Goal: Transaction & Acquisition: Book appointment/travel/reservation

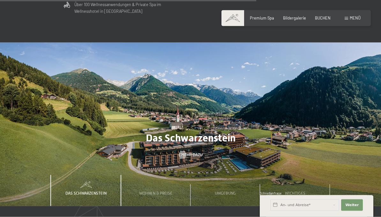
scroll to position [1539, 0]
click at [354, 19] on span "Menü" at bounding box center [355, 17] width 11 height 5
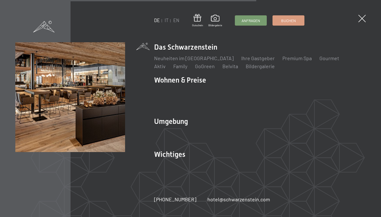
click at [251, 61] on link "Ihre Gastgeber" at bounding box center [259, 58] width 34 height 6
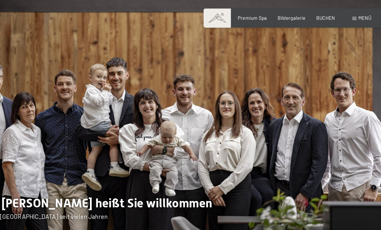
scroll to position [5, 0]
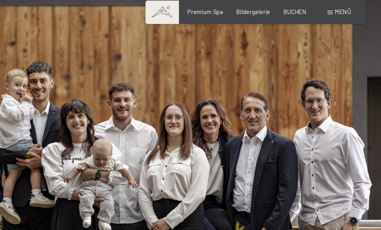
click at [283, 15] on span "Bildergalerie" at bounding box center [294, 17] width 23 height 5
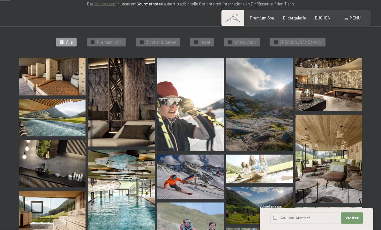
click at [49, 75] on img at bounding box center [52, 76] width 66 height 37
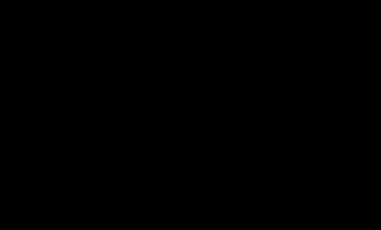
scroll to position [138, 0]
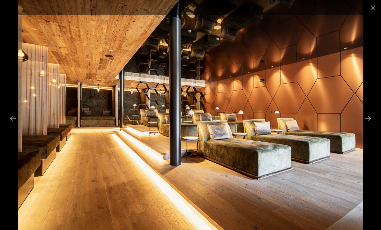
click at [368, 125] on button "Next slide" at bounding box center [368, 118] width 13 height 12
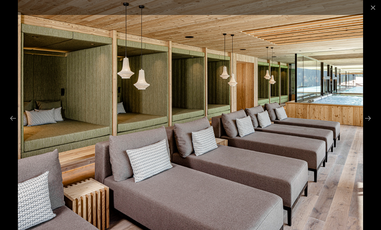
click at [367, 125] on button "Next slide" at bounding box center [368, 118] width 13 height 12
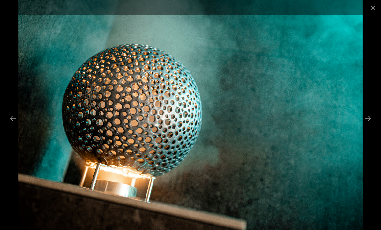
click at [366, 125] on button "Next slide" at bounding box center [368, 118] width 13 height 12
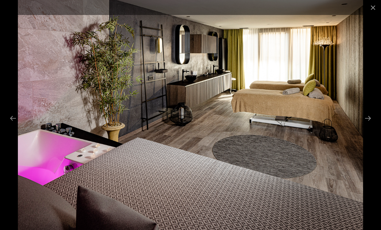
click at [367, 125] on button "Next slide" at bounding box center [368, 118] width 13 height 12
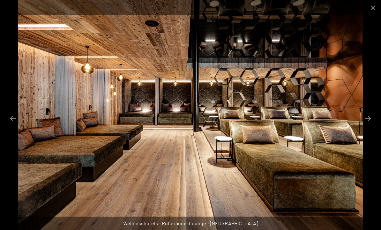
click at [367, 125] on button "Next slide" at bounding box center [368, 118] width 13 height 12
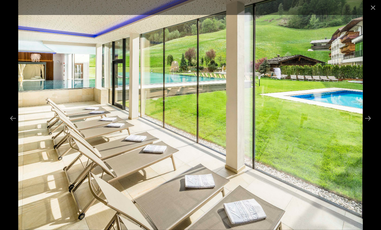
click at [368, 125] on button "Next slide" at bounding box center [368, 118] width 13 height 12
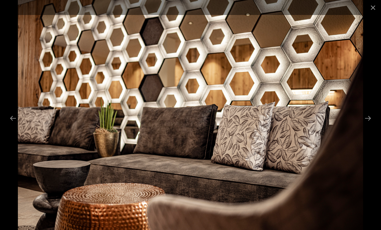
click at [367, 125] on button "Next slide" at bounding box center [368, 118] width 13 height 12
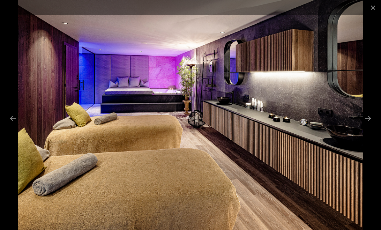
click at [369, 125] on button "Next slide" at bounding box center [368, 118] width 13 height 12
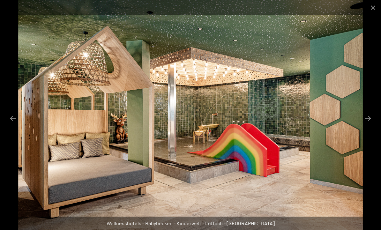
click at [367, 125] on button "Next slide" at bounding box center [368, 118] width 13 height 12
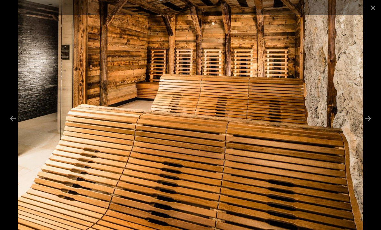
click at [370, 125] on button "Next slide" at bounding box center [368, 118] width 13 height 12
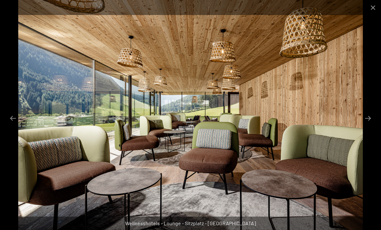
click at [370, 124] on button "Next slide" at bounding box center [368, 118] width 13 height 12
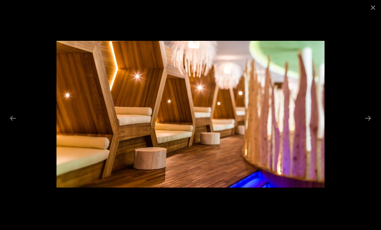
click at [367, 125] on button "Next slide" at bounding box center [368, 118] width 13 height 12
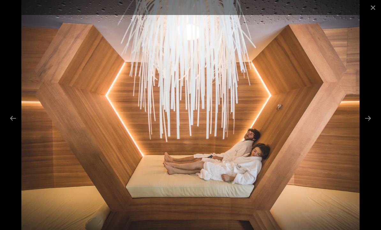
click at [366, 125] on button "Next slide" at bounding box center [368, 118] width 13 height 12
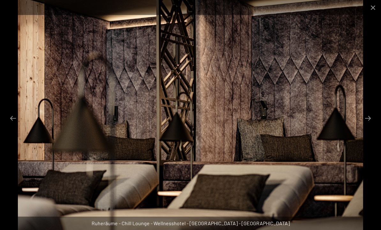
click at [368, 125] on button "Next slide" at bounding box center [368, 118] width 13 height 12
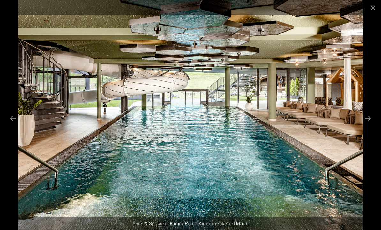
click at [368, 125] on button "Next slide" at bounding box center [368, 118] width 13 height 12
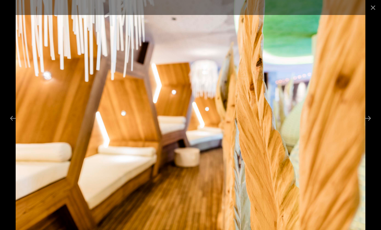
click at [367, 125] on button "Next slide" at bounding box center [368, 118] width 13 height 12
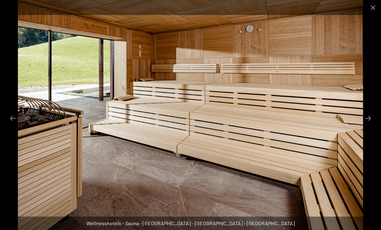
click at [367, 125] on button "Next slide" at bounding box center [368, 118] width 13 height 12
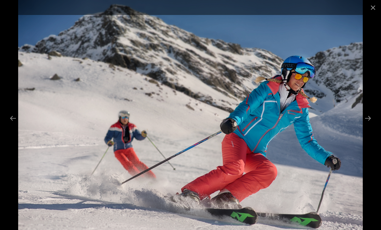
click at [367, 125] on button "Next slide" at bounding box center [368, 118] width 13 height 12
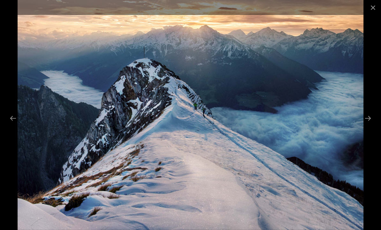
click at [367, 125] on button "Next slide" at bounding box center [368, 118] width 13 height 12
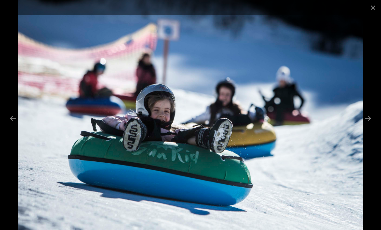
click at [368, 125] on button "Next slide" at bounding box center [368, 118] width 13 height 12
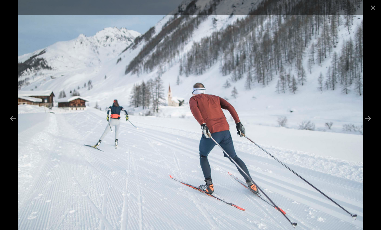
click at [369, 125] on button "Next slide" at bounding box center [368, 118] width 13 height 12
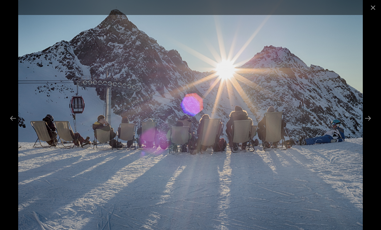
click at [368, 125] on button "Next slide" at bounding box center [368, 118] width 13 height 12
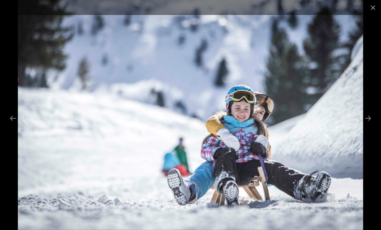
click at [369, 124] on button "Next slide" at bounding box center [368, 118] width 13 height 12
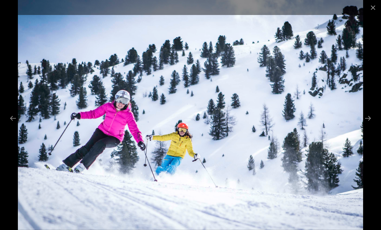
click at [368, 124] on button "Next slide" at bounding box center [368, 118] width 13 height 12
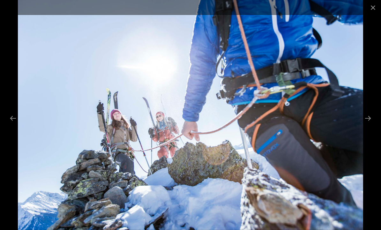
click at [368, 125] on button "Next slide" at bounding box center [368, 118] width 13 height 12
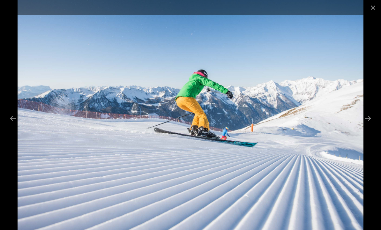
click at [368, 125] on button "Next slide" at bounding box center [368, 118] width 13 height 12
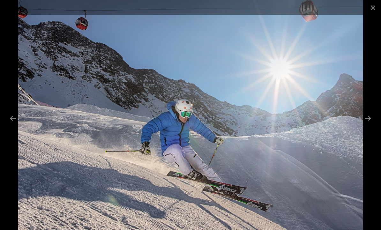
click at [368, 125] on button "Next slide" at bounding box center [368, 118] width 13 height 12
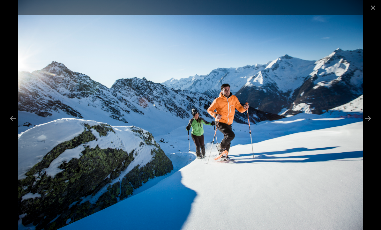
click at [369, 125] on button "Next slide" at bounding box center [368, 118] width 13 height 12
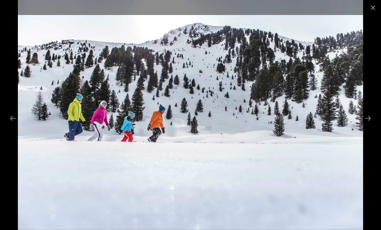
click at [369, 125] on button "Next slide" at bounding box center [368, 118] width 13 height 12
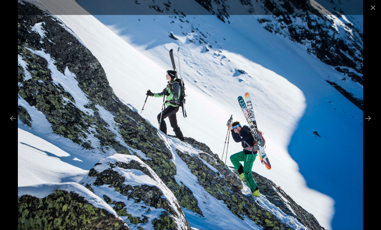
click at [366, 125] on button "Next slide" at bounding box center [368, 118] width 13 height 12
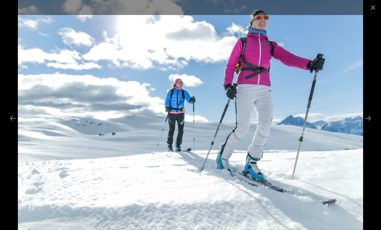
click at [367, 125] on button "Next slide" at bounding box center [368, 118] width 13 height 12
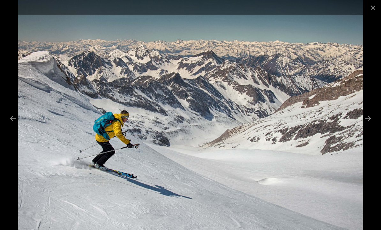
click at [368, 125] on button "Next slide" at bounding box center [368, 118] width 13 height 12
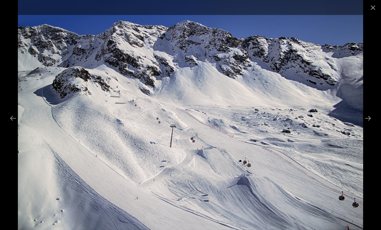
click at [368, 125] on button "Next slide" at bounding box center [368, 118] width 13 height 12
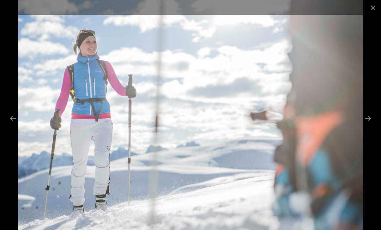
click at [368, 125] on button "Next slide" at bounding box center [368, 118] width 13 height 12
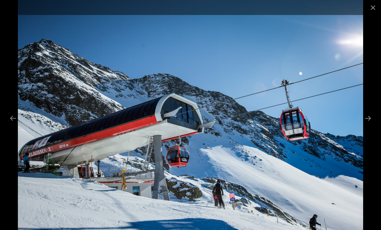
click at [369, 125] on button "Next slide" at bounding box center [368, 118] width 13 height 12
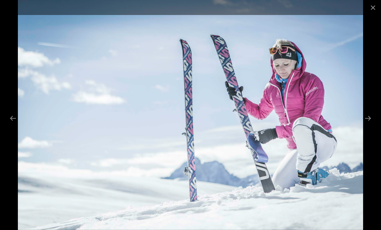
click at [371, 125] on button "Next slide" at bounding box center [368, 118] width 13 height 12
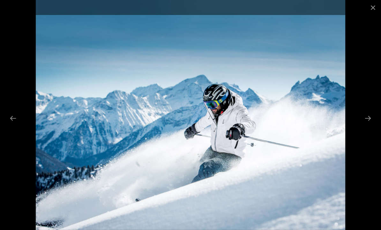
click at [367, 125] on button "Next slide" at bounding box center [368, 118] width 13 height 12
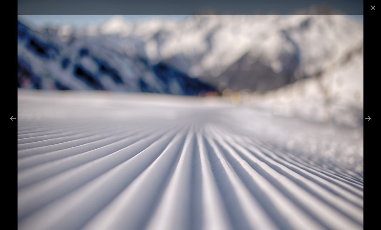
click at [369, 125] on button "Next slide" at bounding box center [368, 118] width 13 height 12
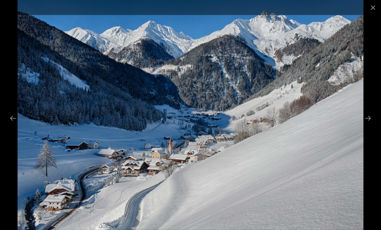
click at [368, 124] on button "Next slide" at bounding box center [368, 118] width 13 height 12
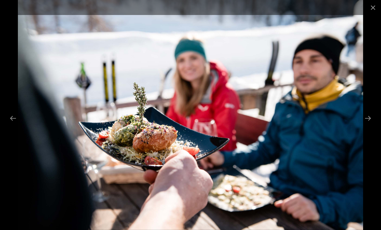
click at [369, 123] on button "Next slide" at bounding box center [368, 118] width 13 height 12
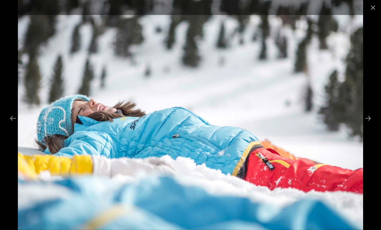
click at [368, 125] on button "Next slide" at bounding box center [368, 118] width 13 height 12
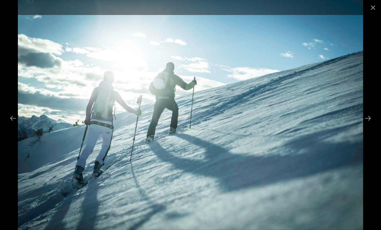
click at [368, 124] on button "Next slide" at bounding box center [368, 118] width 13 height 12
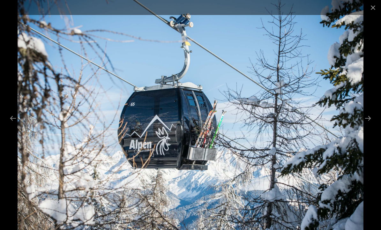
click at [367, 125] on button "Next slide" at bounding box center [368, 118] width 13 height 12
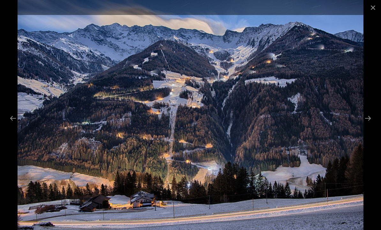
click at [369, 125] on button "Next slide" at bounding box center [368, 118] width 13 height 12
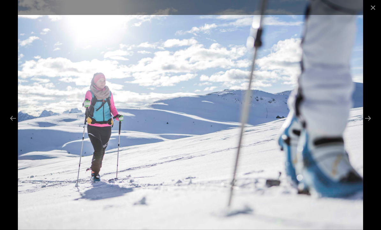
click at [371, 124] on button "Next slide" at bounding box center [368, 118] width 13 height 12
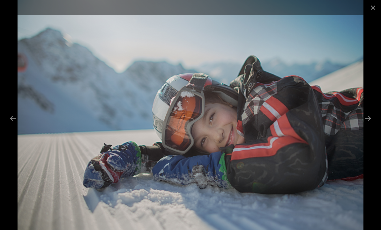
click at [370, 125] on button "Next slide" at bounding box center [368, 118] width 13 height 12
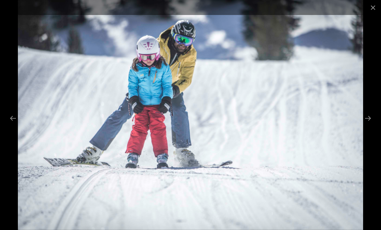
click at [372, 125] on button "Next slide" at bounding box center [368, 118] width 13 height 12
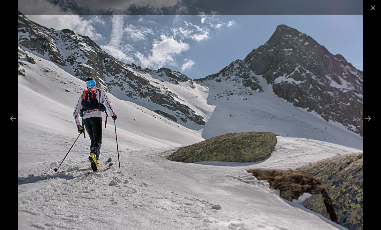
click at [369, 125] on button "Next slide" at bounding box center [368, 118] width 13 height 12
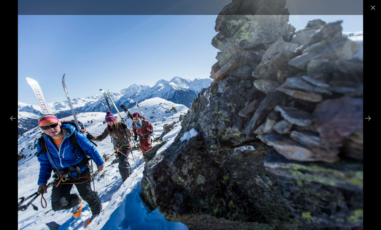
click at [370, 125] on button "Next slide" at bounding box center [368, 118] width 13 height 12
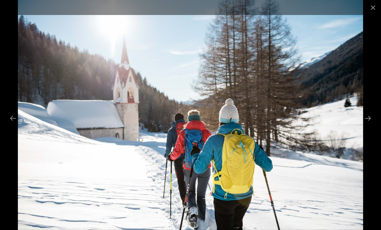
click at [368, 124] on button "Next slide" at bounding box center [368, 118] width 13 height 12
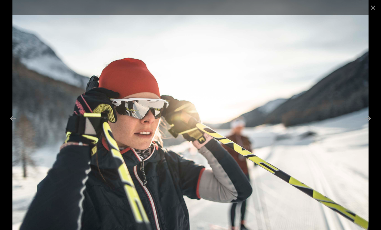
click at [368, 125] on button "Next slide" at bounding box center [368, 118] width 13 height 12
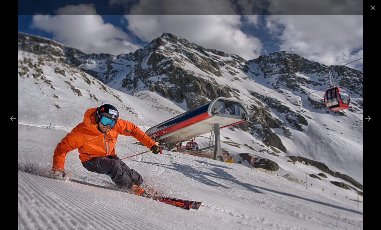
click at [369, 125] on button "Next slide" at bounding box center [368, 118] width 13 height 12
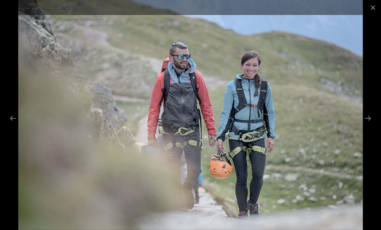
click at [370, 125] on button "Next slide" at bounding box center [368, 118] width 13 height 12
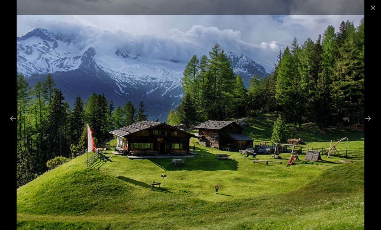
click at [369, 125] on button "Next slide" at bounding box center [368, 118] width 13 height 12
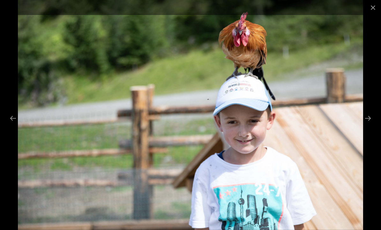
click at [370, 125] on button "Next slide" at bounding box center [368, 118] width 13 height 12
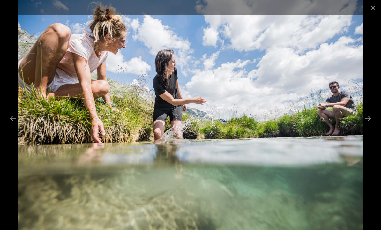
click at [372, 125] on button "Next slide" at bounding box center [368, 118] width 13 height 12
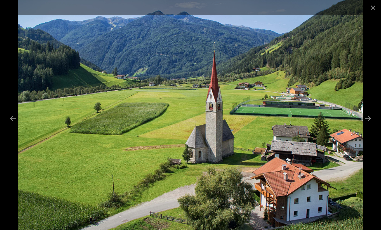
click at [370, 125] on button "Next slide" at bounding box center [368, 118] width 13 height 12
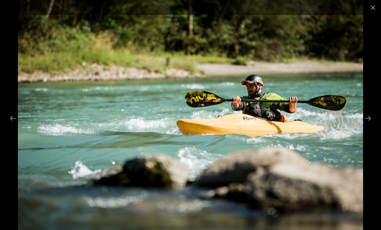
click at [366, 125] on button "Next slide" at bounding box center [368, 118] width 13 height 12
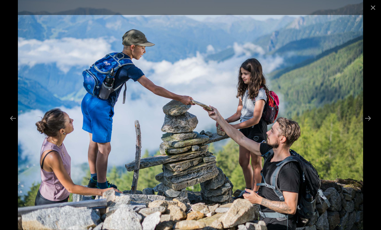
click at [365, 125] on button "Next slide" at bounding box center [368, 118] width 13 height 12
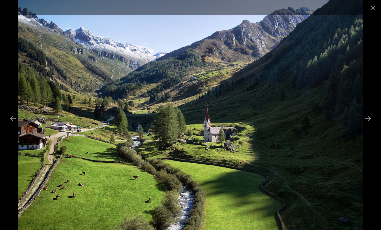
click at [368, 125] on button "Next slide" at bounding box center [368, 118] width 13 height 12
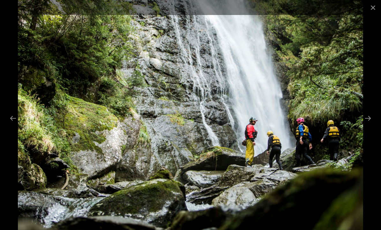
click at [367, 125] on button "Next slide" at bounding box center [368, 118] width 13 height 12
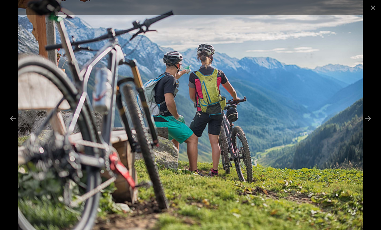
click at [367, 125] on button "Next slide" at bounding box center [368, 118] width 13 height 12
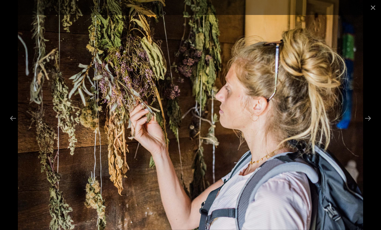
click at [366, 125] on button "Next slide" at bounding box center [368, 118] width 13 height 12
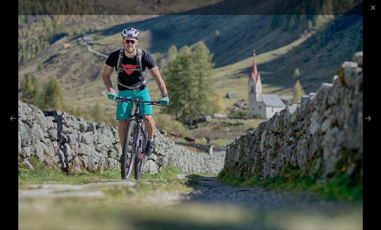
click at [366, 125] on button "Next slide" at bounding box center [368, 118] width 13 height 12
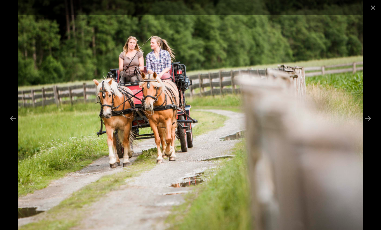
click at [365, 125] on button "Next slide" at bounding box center [368, 118] width 13 height 12
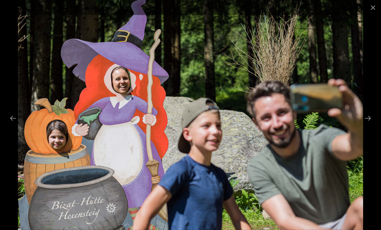
click at [365, 125] on button "Next slide" at bounding box center [368, 118] width 13 height 12
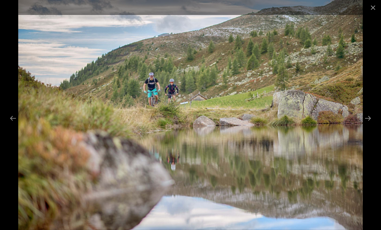
click at [365, 125] on button "Next slide" at bounding box center [368, 118] width 13 height 12
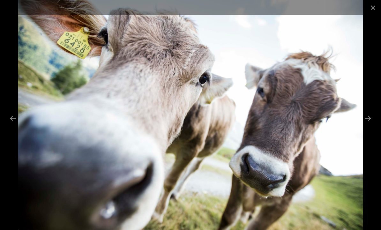
click at [367, 125] on button "Next slide" at bounding box center [368, 118] width 13 height 12
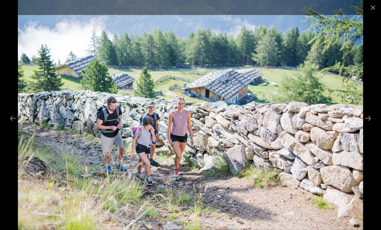
click at [366, 125] on button "Next slide" at bounding box center [368, 118] width 13 height 12
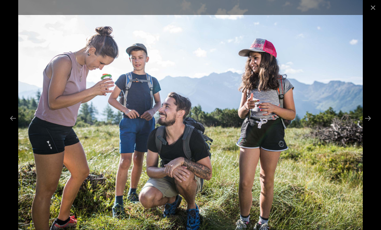
click at [362, 125] on button "Next slide" at bounding box center [368, 118] width 13 height 12
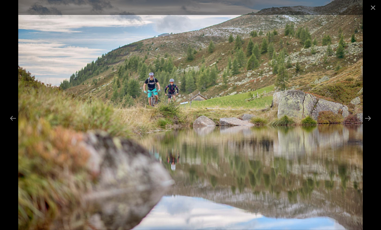
click at [362, 125] on button "Next slide" at bounding box center [368, 118] width 13 height 12
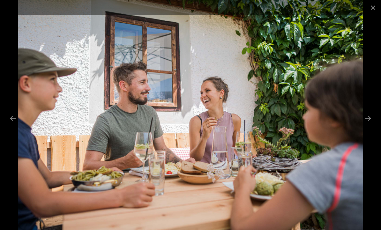
click at [362, 125] on button "Next slide" at bounding box center [368, 118] width 13 height 12
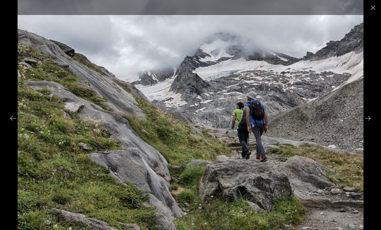
click at [365, 125] on button "Next slide" at bounding box center [368, 118] width 13 height 12
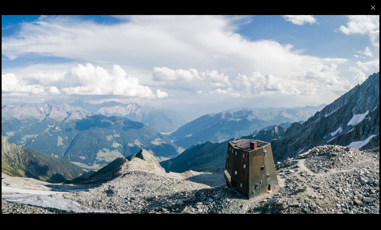
click at [363, 125] on button "Next slide" at bounding box center [368, 118] width 13 height 12
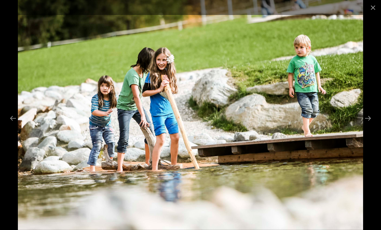
click at [363, 125] on button "Next slide" at bounding box center [368, 118] width 13 height 12
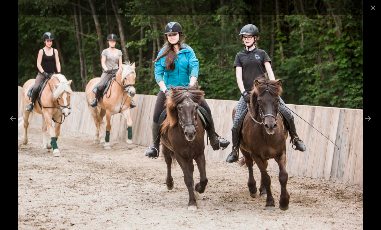
click at [363, 125] on button "Next slide" at bounding box center [368, 118] width 13 height 12
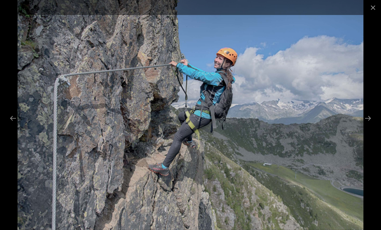
click at [362, 125] on button "Next slide" at bounding box center [368, 118] width 13 height 12
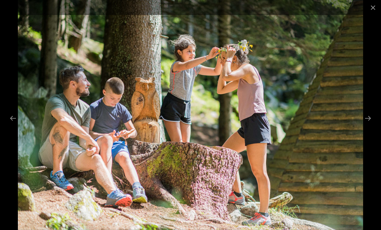
click at [363, 125] on button "Next slide" at bounding box center [368, 118] width 13 height 12
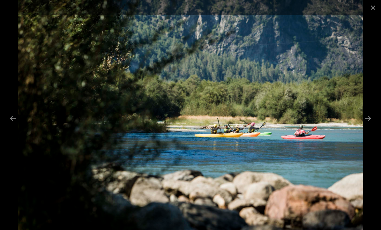
click at [362, 125] on button "Next slide" at bounding box center [368, 118] width 13 height 12
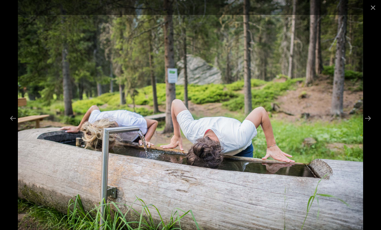
click at [362, 125] on button "Next slide" at bounding box center [368, 118] width 13 height 12
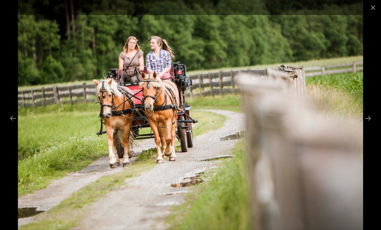
click at [364, 125] on button "Next slide" at bounding box center [368, 118] width 13 height 12
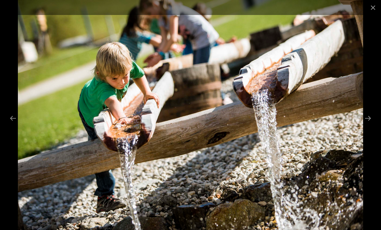
click at [362, 125] on button "Next slide" at bounding box center [368, 118] width 13 height 12
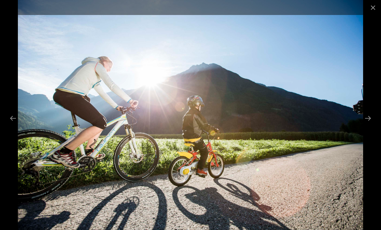
click at [362, 125] on button "Next slide" at bounding box center [368, 118] width 13 height 12
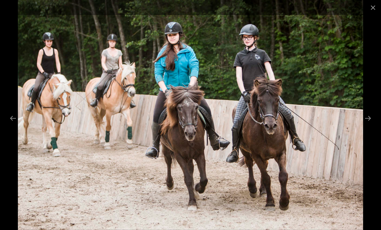
click at [364, 125] on button "Next slide" at bounding box center [368, 118] width 13 height 12
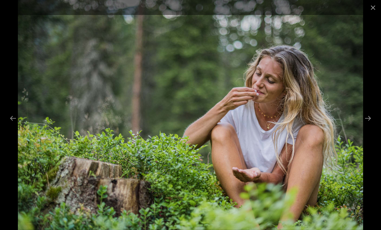
click at [366, 125] on button "Next slide" at bounding box center [368, 118] width 13 height 12
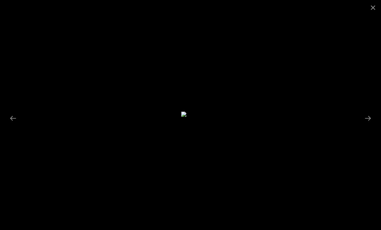
click at [369, 125] on button "Next slide" at bounding box center [368, 118] width 13 height 12
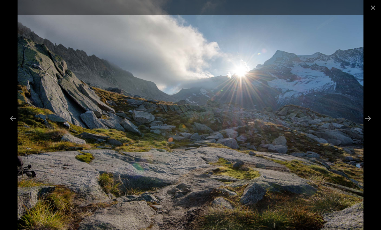
click at [368, 125] on button "Next slide" at bounding box center [368, 118] width 13 height 12
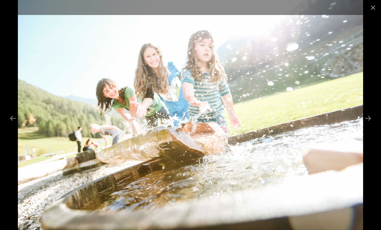
click at [365, 125] on button "Next slide" at bounding box center [368, 118] width 13 height 12
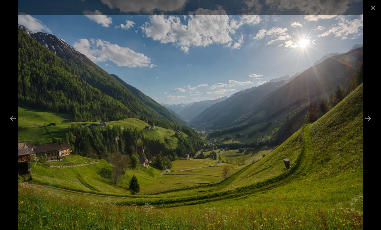
click at [365, 125] on button "Next slide" at bounding box center [368, 118] width 13 height 12
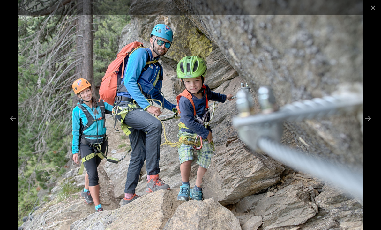
click at [365, 125] on button "Next slide" at bounding box center [368, 118] width 13 height 12
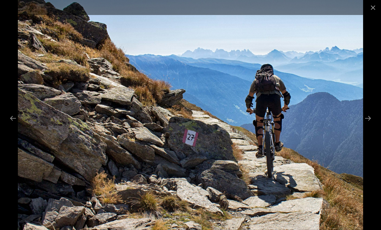
click at [365, 125] on button "Next slide" at bounding box center [368, 118] width 13 height 12
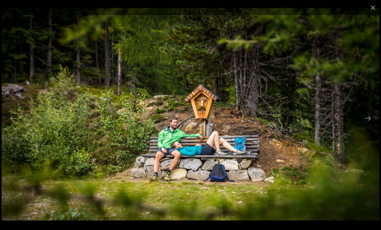
click at [365, 125] on button "Next slide" at bounding box center [368, 118] width 13 height 12
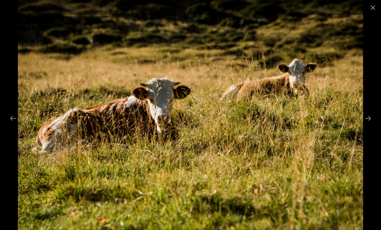
click at [365, 125] on button "Next slide" at bounding box center [368, 118] width 13 height 12
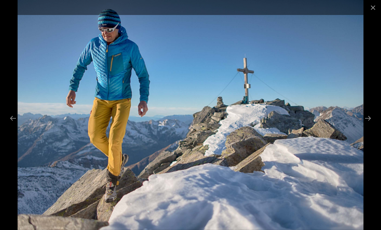
click at [364, 125] on button "Next slide" at bounding box center [368, 118] width 13 height 12
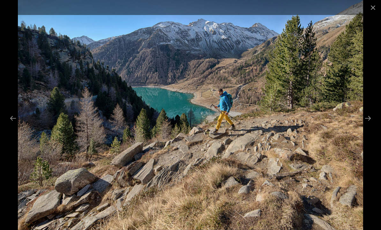
click at [362, 125] on button "Next slide" at bounding box center [368, 118] width 13 height 12
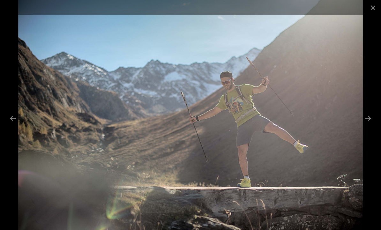
click at [369, 125] on button "Next slide" at bounding box center [368, 118] width 13 height 12
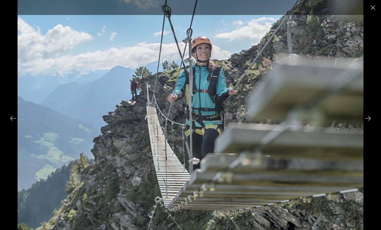
click at [365, 125] on button "Next slide" at bounding box center [368, 118] width 13 height 12
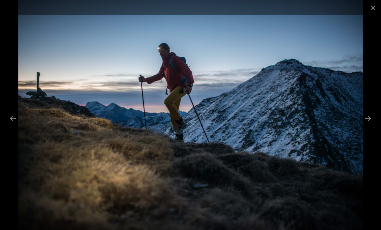
click at [364, 125] on button "Next slide" at bounding box center [368, 118] width 13 height 12
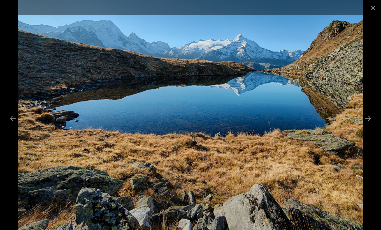
click at [367, 125] on button "Next slide" at bounding box center [368, 118] width 13 height 12
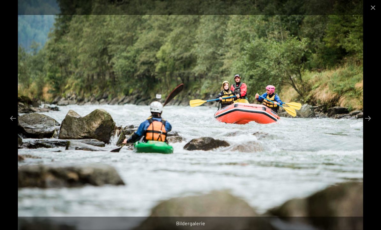
click at [370, 125] on button "Next slide" at bounding box center [368, 118] width 13 height 12
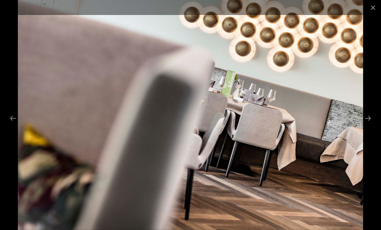
click at [369, 125] on button "Next slide" at bounding box center [368, 118] width 13 height 12
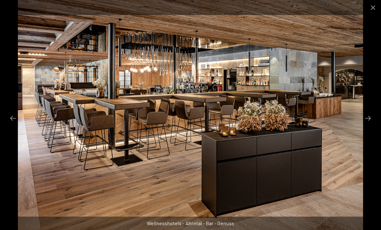
click at [365, 125] on button "Next slide" at bounding box center [368, 118] width 13 height 12
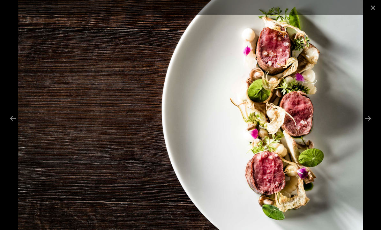
click at [365, 125] on button "Next slide" at bounding box center [368, 118] width 13 height 12
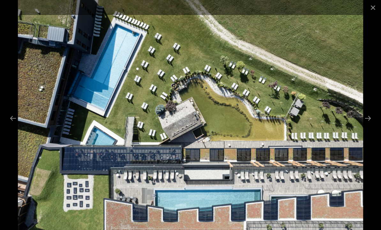
click at [365, 125] on button "Next slide" at bounding box center [368, 118] width 13 height 12
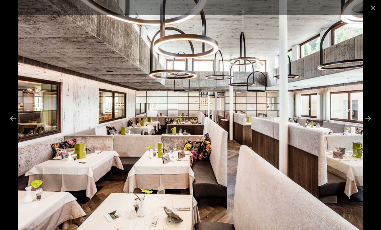
click at [368, 125] on button "Next slide" at bounding box center [368, 118] width 13 height 12
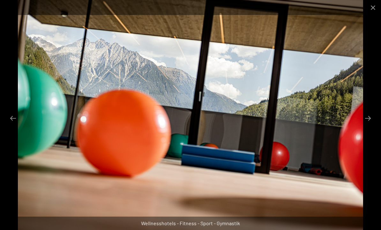
click at [366, 125] on button "Next slide" at bounding box center [368, 118] width 13 height 12
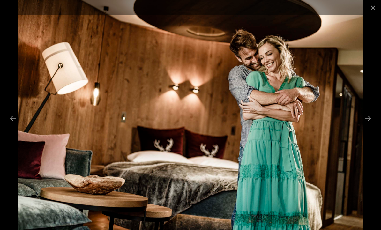
click at [365, 125] on button "Next slide" at bounding box center [368, 118] width 13 height 12
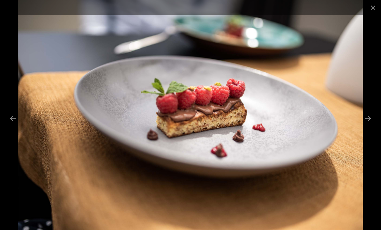
click at [365, 125] on button "Next slide" at bounding box center [368, 118] width 13 height 12
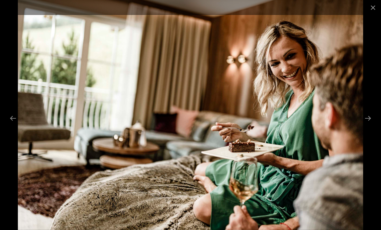
click at [365, 125] on button "Next slide" at bounding box center [368, 118] width 13 height 12
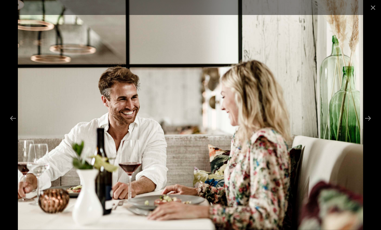
click at [368, 125] on button "Next slide" at bounding box center [368, 118] width 13 height 12
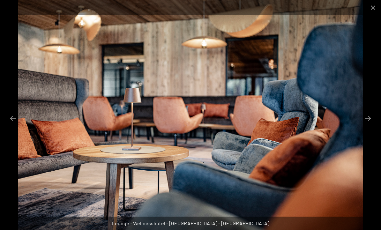
click at [365, 125] on button "Next slide" at bounding box center [368, 118] width 13 height 12
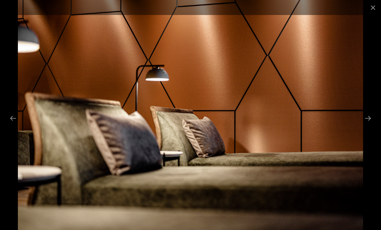
click at [366, 125] on button "Next slide" at bounding box center [368, 118] width 13 height 12
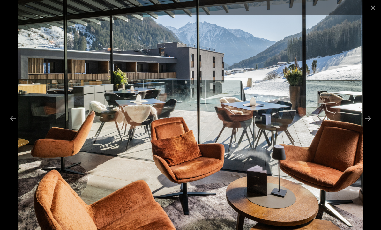
click at [366, 125] on button "Next slide" at bounding box center [368, 118] width 13 height 12
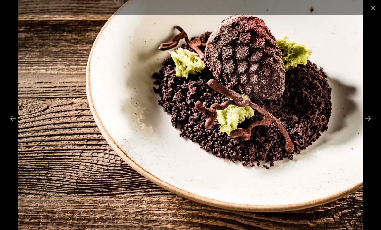
click at [366, 125] on button "Next slide" at bounding box center [368, 118] width 13 height 12
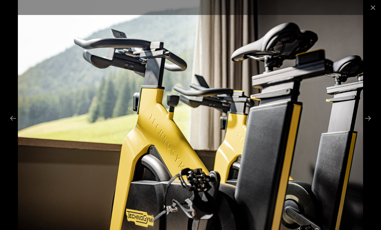
click at [362, 125] on button "Next slide" at bounding box center [368, 118] width 13 height 12
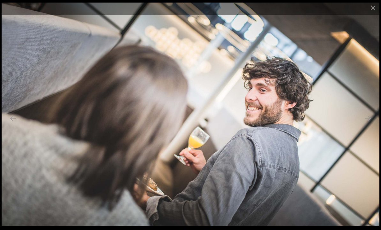
click at [362, 125] on button "Next slide" at bounding box center [368, 118] width 13 height 12
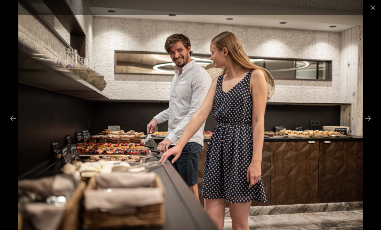
click at [365, 125] on button "Next slide" at bounding box center [368, 118] width 13 height 12
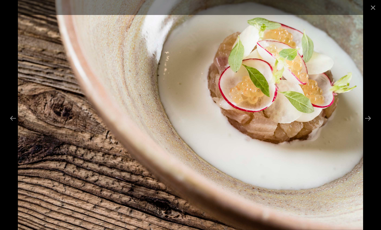
click at [365, 124] on button "Next slide" at bounding box center [368, 118] width 13 height 12
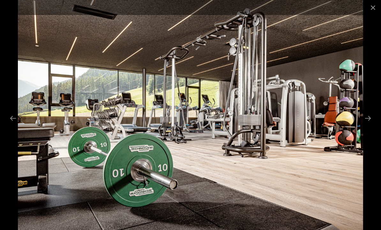
click at [364, 125] on button "Next slide" at bounding box center [368, 118] width 13 height 12
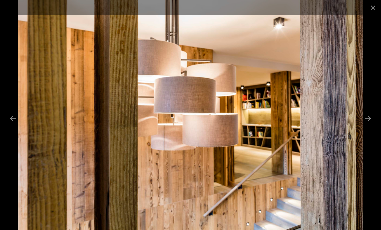
click at [364, 125] on button "Next slide" at bounding box center [368, 118] width 13 height 12
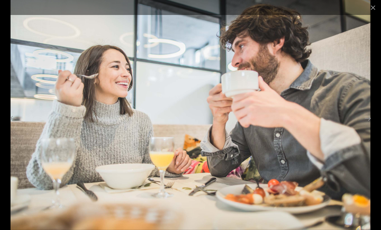
click at [370, 125] on button "Next slide" at bounding box center [368, 118] width 13 height 12
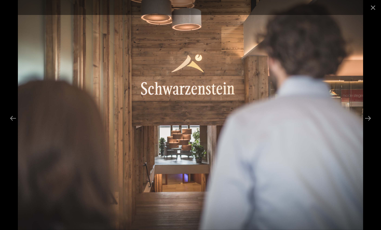
click at [367, 125] on button "Next slide" at bounding box center [368, 118] width 13 height 12
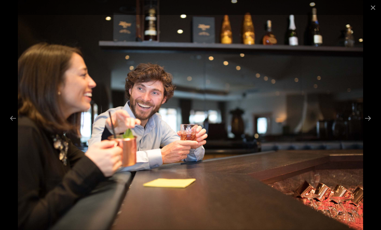
click at [369, 125] on button "Next slide" at bounding box center [368, 118] width 13 height 12
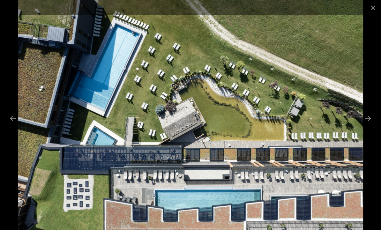
click at [370, 125] on button "Next slide" at bounding box center [368, 118] width 13 height 12
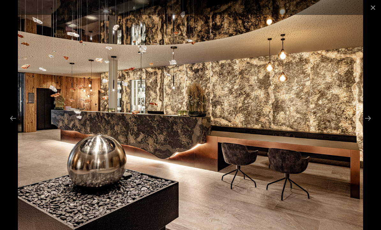
click at [366, 125] on button "Next slide" at bounding box center [368, 118] width 13 height 12
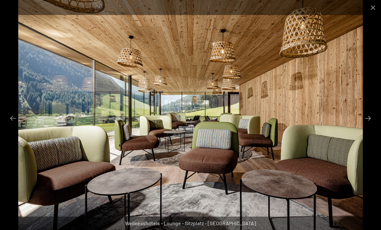
click at [365, 125] on button "Next slide" at bounding box center [368, 118] width 13 height 12
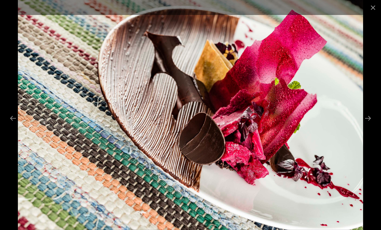
click at [17, 125] on button "Previous slide" at bounding box center [12, 118] width 13 height 12
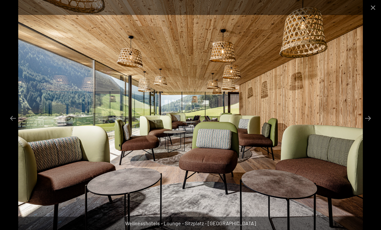
click at [372, 9] on button "Close gallery" at bounding box center [373, 7] width 16 height 15
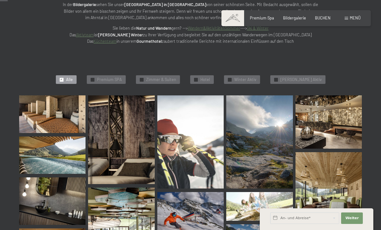
scroll to position [0, 0]
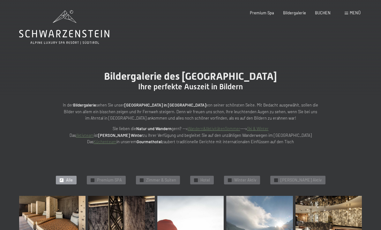
click at [354, 15] on span "Menü" at bounding box center [355, 12] width 11 height 5
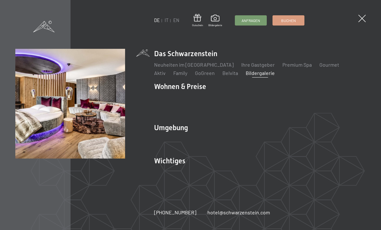
click at [222, 97] on link "Zimmer & Preise" at bounding box center [221, 98] width 37 height 6
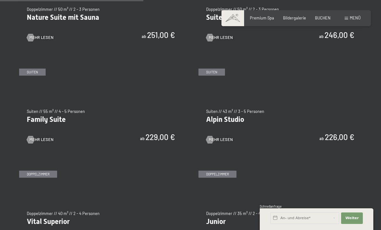
scroll to position [588, 0]
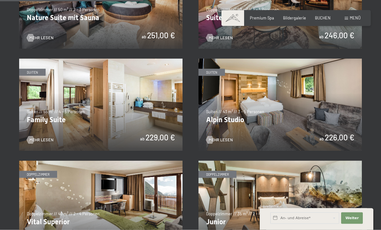
click at [322, 98] on img at bounding box center [281, 105] width 164 height 92
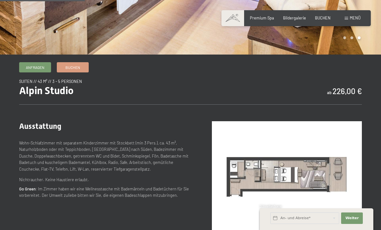
scroll to position [168, 0]
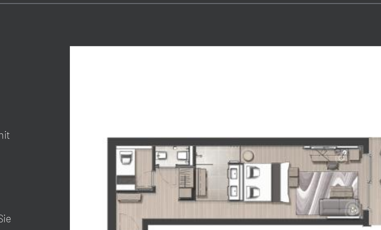
click at [212, 107] on img at bounding box center [287, 163] width 150 height 112
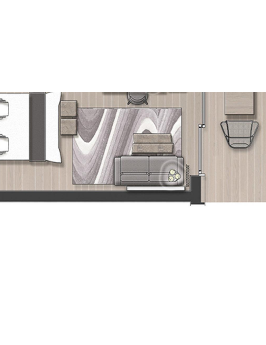
scroll to position [148, 0]
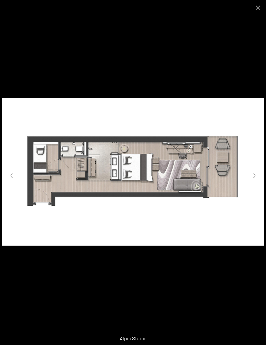
click at [259, 6] on button "Close gallery" at bounding box center [258, 7] width 16 height 15
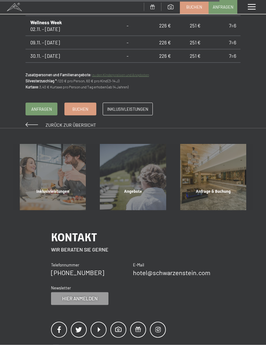
scroll to position [649, 0]
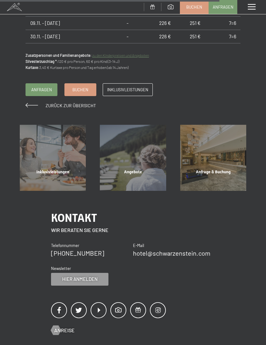
click at [61, 105] on span "Zurück zur Übersicht" at bounding box center [71, 105] width 50 height 5
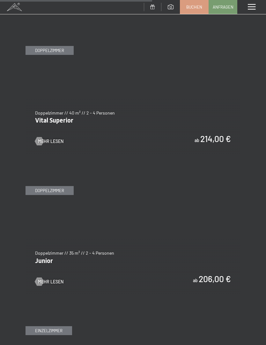
scroll to position [1432, 0]
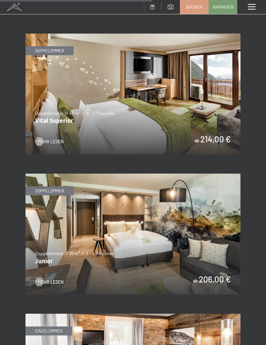
click at [202, 185] on img at bounding box center [133, 234] width 215 height 121
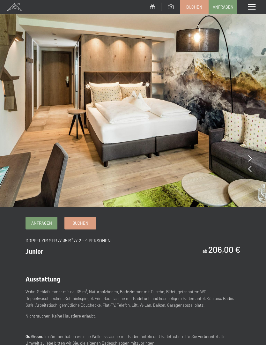
click at [248, 159] on img at bounding box center [133, 103] width 266 height 207
click at [241, 123] on img at bounding box center [133, 103] width 266 height 207
click at [249, 173] on div at bounding box center [251, 169] width 4 height 9
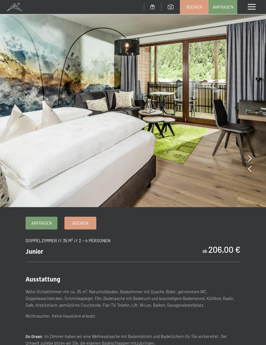
click at [251, 171] on icon at bounding box center [251, 169] width 4 height 6
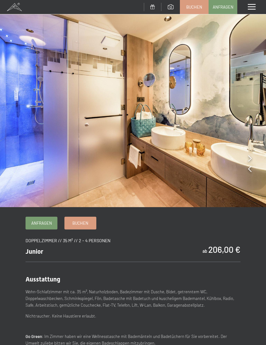
click at [250, 172] on icon at bounding box center [251, 169] width 4 height 6
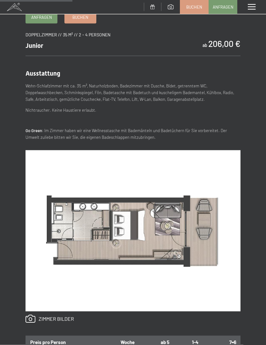
scroll to position [207, 0]
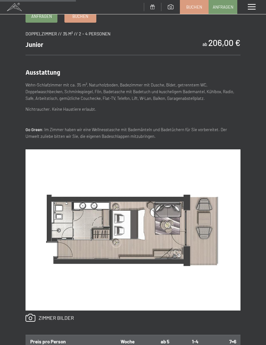
click at [244, 206] on div "Anfragen Buchen Doppelzimmer // 35 m² // 2 - 4 Personen Junior ab 206,00 € Auss…" at bounding box center [133, 276] width 266 height 532
click at [244, 192] on div "Anfragen Buchen Doppelzimmer // 35 m² // 2 - 4 Personen Junior ab 206,00 € Auss…" at bounding box center [133, 276] width 266 height 532
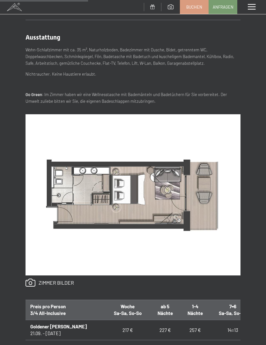
scroll to position [241, 0]
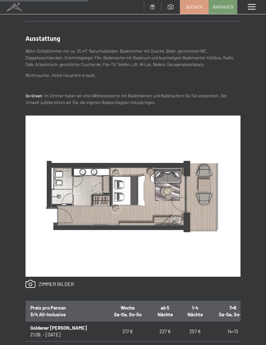
click at [57, 285] on link at bounding box center [50, 284] width 49 height 8
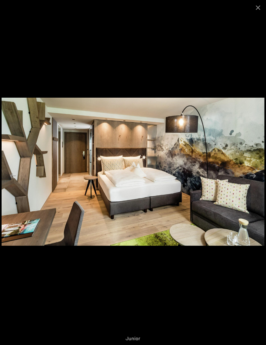
click at [252, 182] on button "Next slide" at bounding box center [253, 176] width 13 height 12
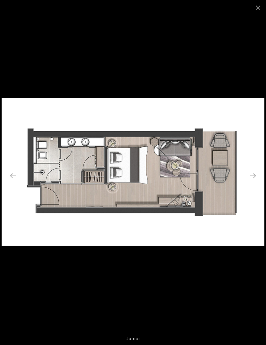
click at [253, 182] on button "Next slide" at bounding box center [253, 176] width 13 height 12
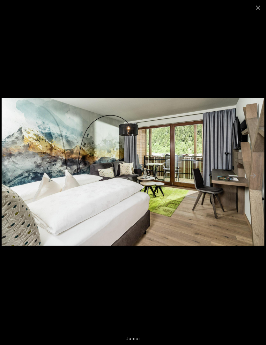
click at [255, 182] on button "Next slide" at bounding box center [253, 176] width 13 height 12
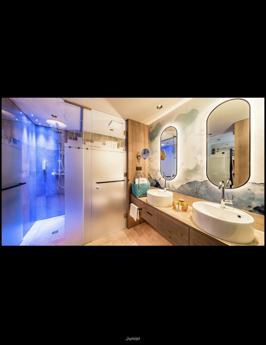
scroll to position [241, 0]
click at [250, 181] on button "Next slide" at bounding box center [253, 176] width 13 height 12
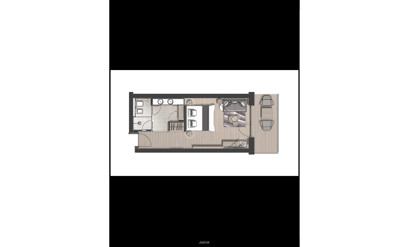
scroll to position [293, 0]
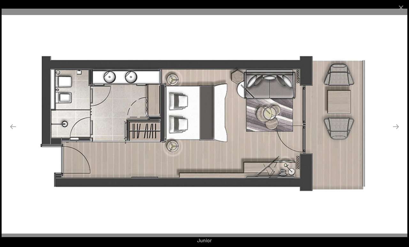
click at [266, 8] on button "Close gallery" at bounding box center [401, 7] width 16 height 15
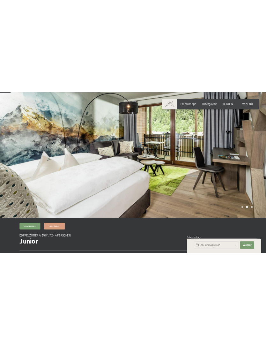
scroll to position [0, 0]
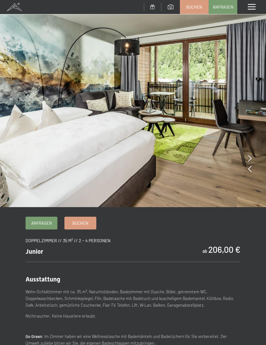
click at [261, 11] on div "Menü" at bounding box center [252, 7] width 29 height 14
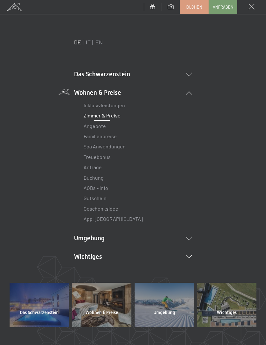
click at [119, 73] on li "Das Schwarzenstein Neuheiten im Schwarzenstein Ihre Gastgeber Premium Spa Gourm…" at bounding box center [133, 74] width 118 height 9
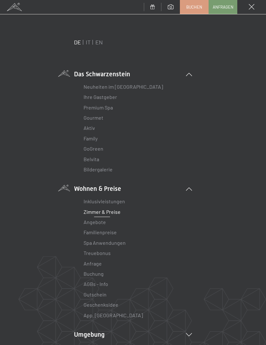
click at [126, 88] on link "Neuheiten im [GEOGRAPHIC_DATA]" at bounding box center [124, 87] width 80 height 6
